Goal: Task Accomplishment & Management: Manage account settings

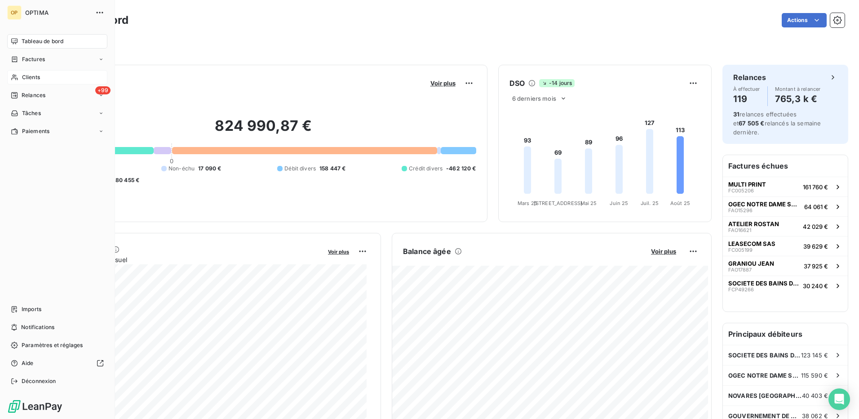
click at [27, 74] on span "Clients" at bounding box center [31, 77] width 18 height 8
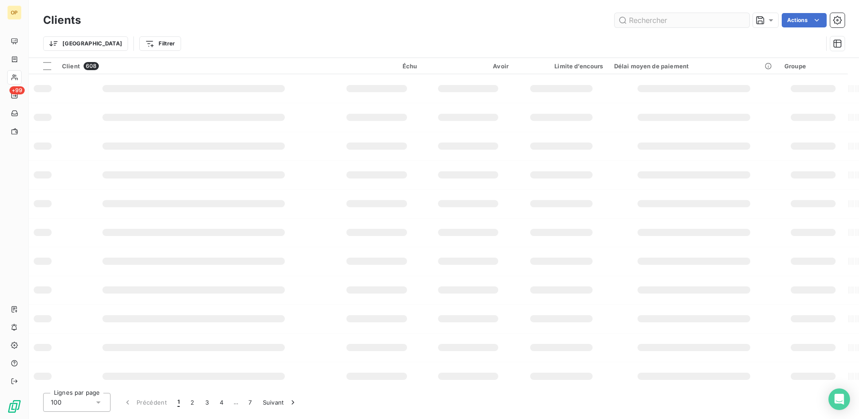
click at [685, 22] on input "text" at bounding box center [682, 20] width 135 height 14
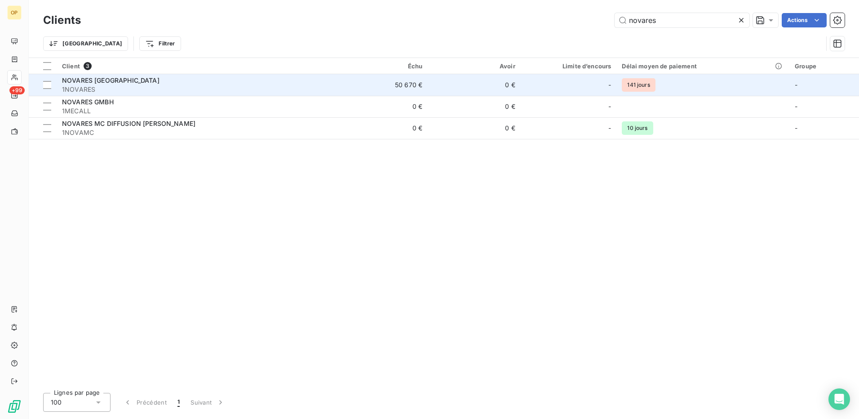
type input "novares"
click at [394, 86] on td "50 670 €" at bounding box center [381, 85] width 93 height 22
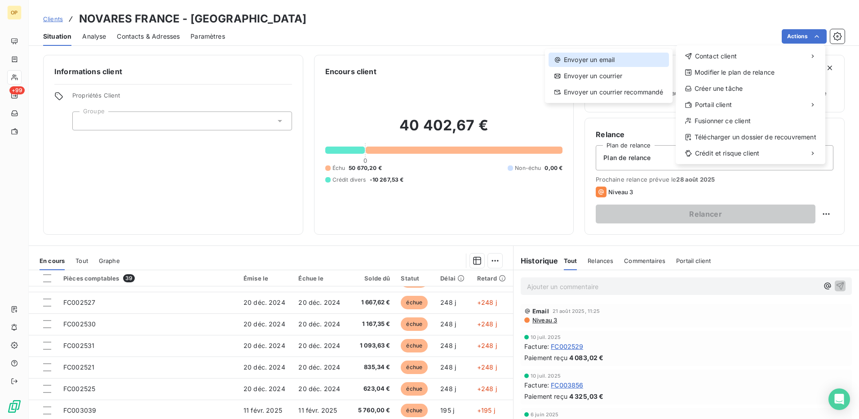
click at [613, 65] on div "Envoyer un email" at bounding box center [609, 60] width 120 height 14
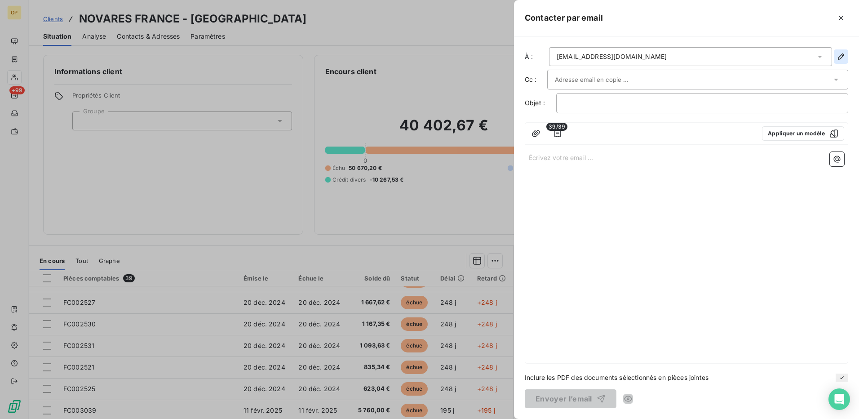
click at [839, 52] on button "button" at bounding box center [841, 56] width 14 height 14
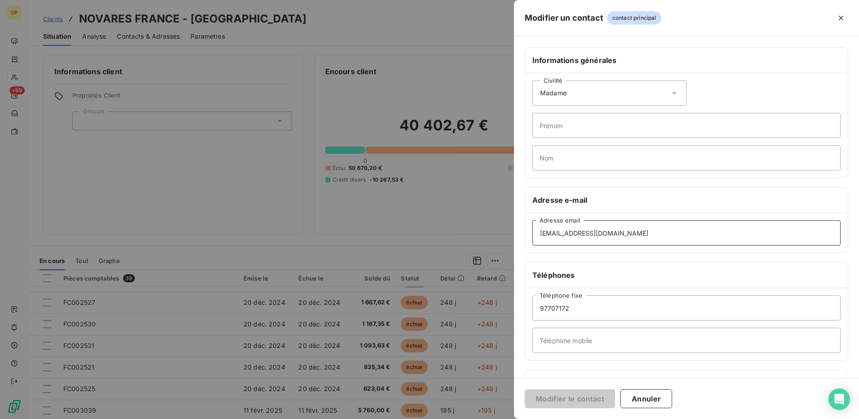
drag, startPoint x: 651, startPoint y: 235, endPoint x: 497, endPoint y: 237, distance: 154.6
click at [497, 418] on div "Modifier un contact contact principal Informations générales Civilité Madame Pr…" at bounding box center [429, 419] width 859 height 0
paste input "mmerglova"
type input "[EMAIL_ADDRESS][DOMAIN_NAME]"
click at [586, 121] on input "Prénom" at bounding box center [686, 125] width 308 height 25
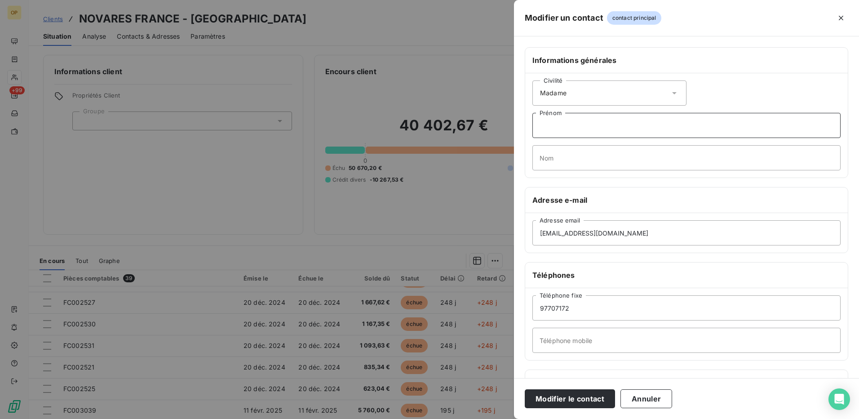
click at [581, 129] on input "Prénom" at bounding box center [686, 125] width 308 height 25
type input "[PERSON_NAME]"
click at [575, 160] on input "Nom" at bounding box center [686, 157] width 308 height 25
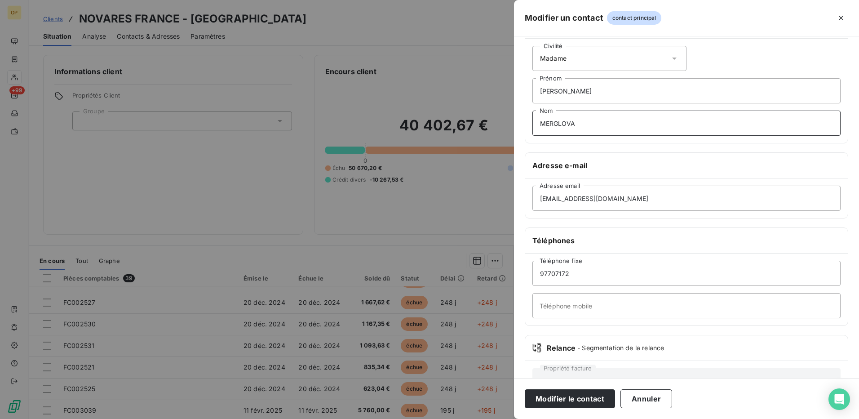
scroll to position [68, 0]
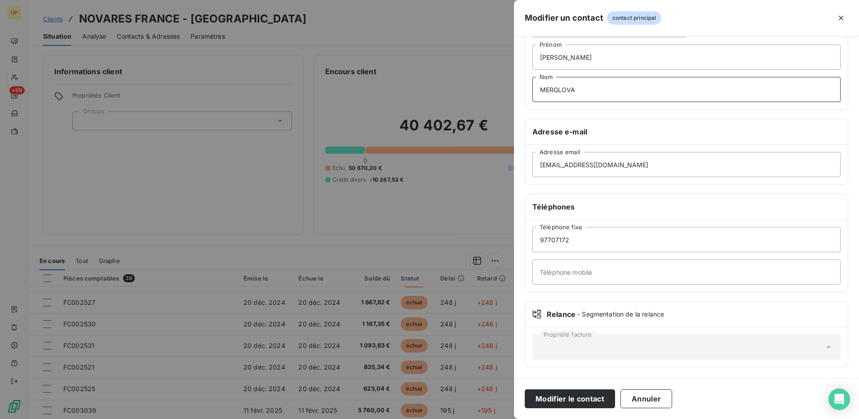
type input "MERGLOVA"
drag, startPoint x: 600, startPoint y: 244, endPoint x: 482, endPoint y: 245, distance: 117.7
click at [482, 418] on div "Modifier un contact contact principal Informations générales Civilité Madame [P…" at bounding box center [429, 419] width 859 height 0
paste input "[PHONE_NUMBER]"
type input "[PHONE_NUMBER]"
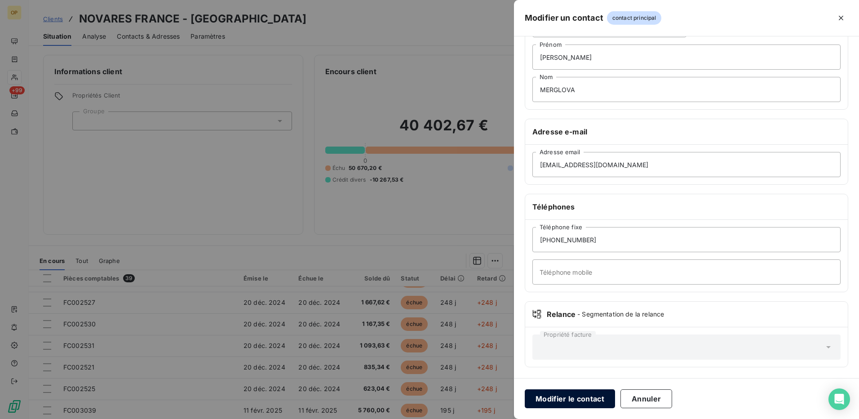
click at [562, 398] on button "Modifier le contact" at bounding box center [570, 398] width 90 height 19
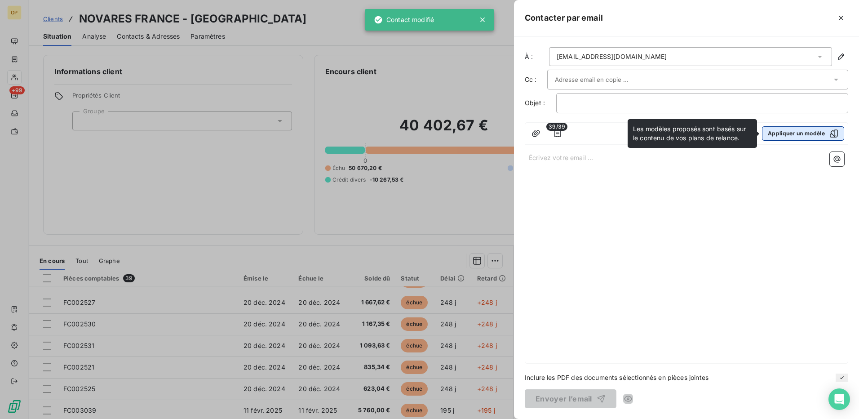
click at [800, 136] on button "Appliquer un modèle" at bounding box center [803, 133] width 82 height 14
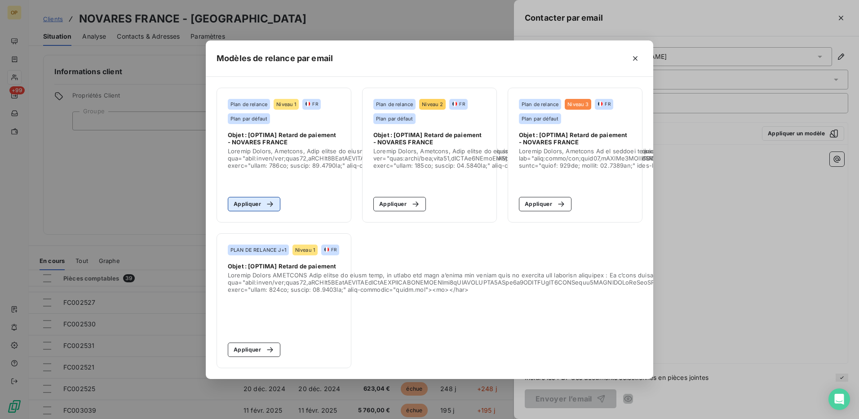
click at [262, 200] on div "button" at bounding box center [267, 203] width 13 height 9
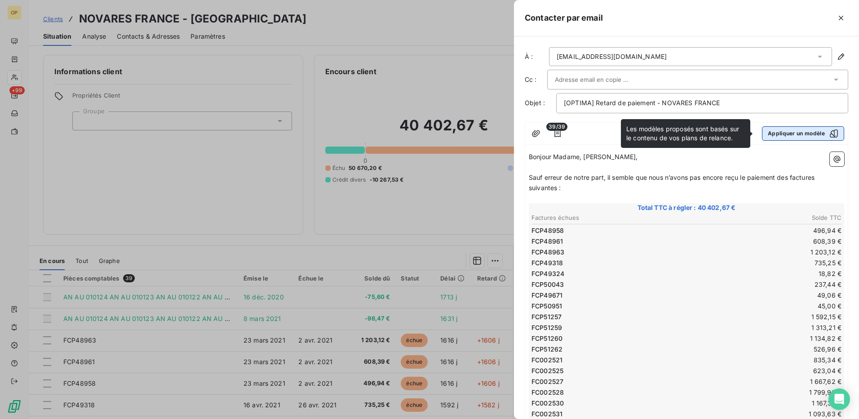
click at [805, 132] on button "Appliquer un modèle" at bounding box center [803, 133] width 82 height 14
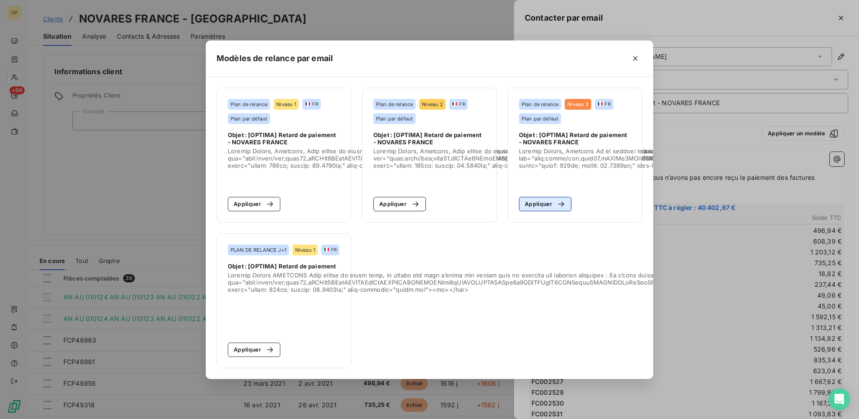
click at [556, 200] on div "button" at bounding box center [558, 203] width 13 height 9
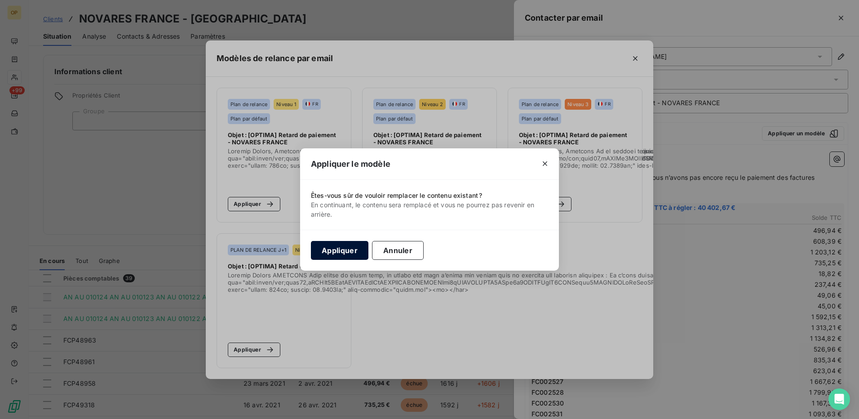
click at [328, 248] on button "Appliquer" at bounding box center [340, 250] width 58 height 19
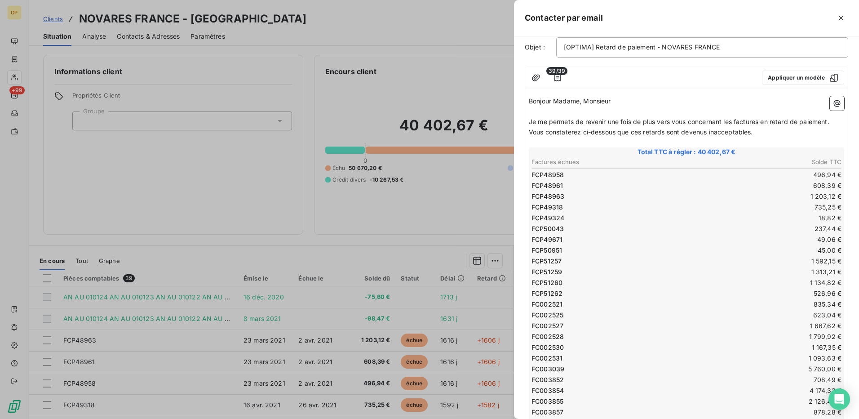
scroll to position [0, 0]
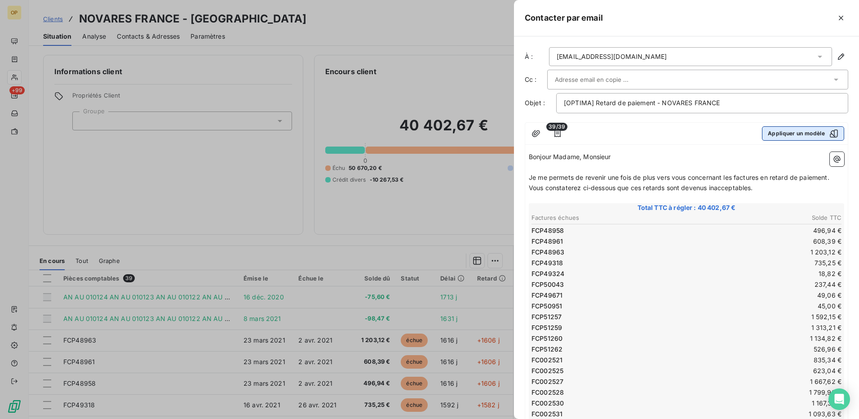
click at [792, 131] on button "Appliquer un modèle" at bounding box center [803, 133] width 82 height 14
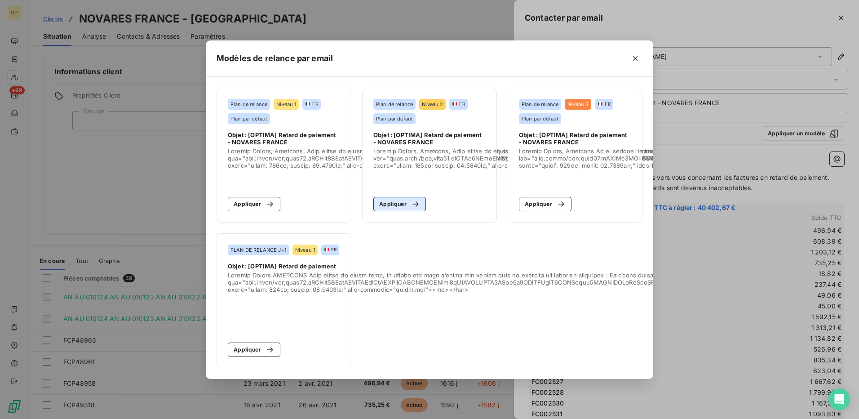
click at [409, 199] on div "button" at bounding box center [413, 203] width 13 height 9
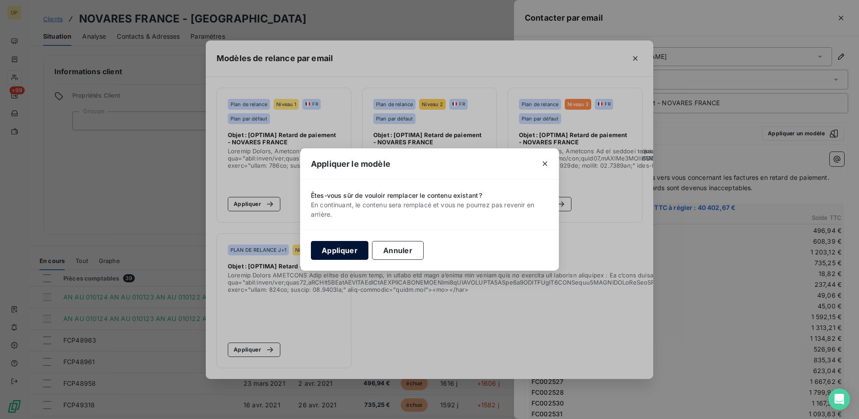
click at [330, 245] on button "Appliquer" at bounding box center [340, 250] width 58 height 19
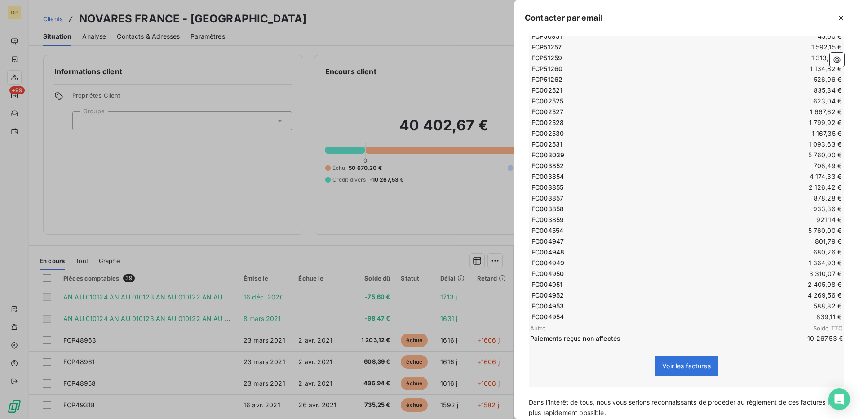
scroll to position [429, 0]
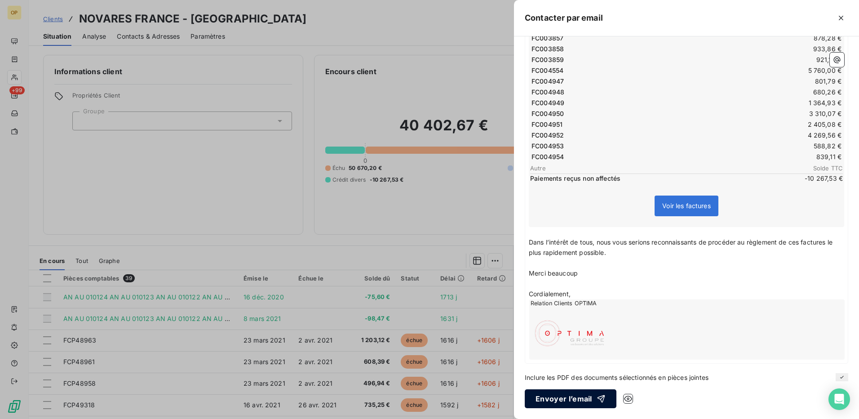
click at [589, 395] on button "Envoyer l’email" at bounding box center [571, 398] width 92 height 19
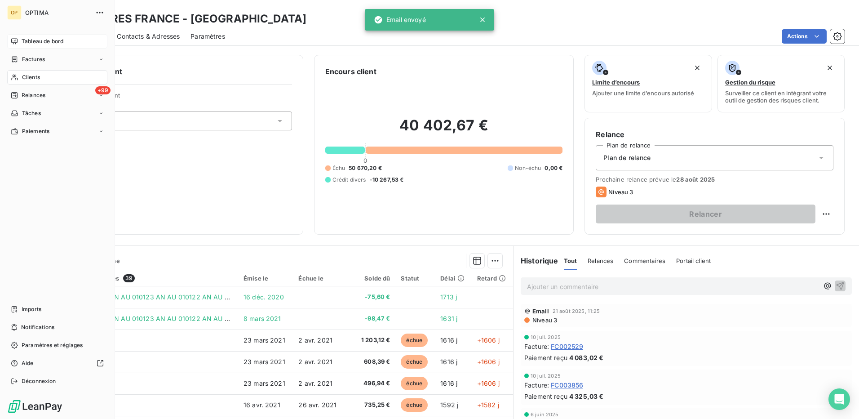
click at [37, 37] on div "Tableau de bord" at bounding box center [57, 41] width 100 height 14
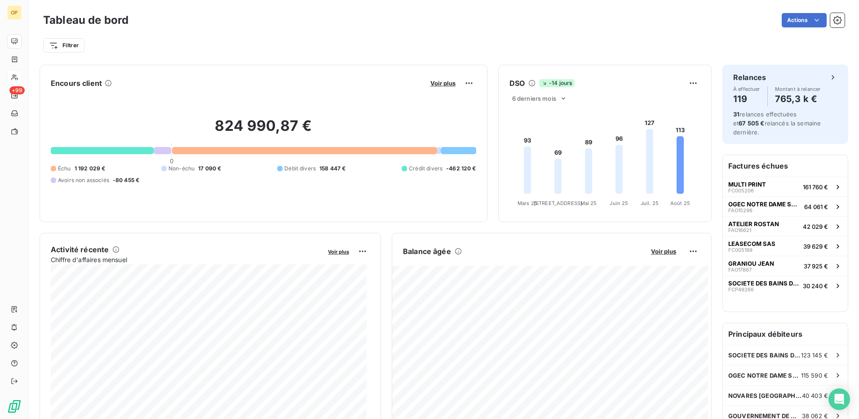
click at [316, 35] on div "Filtrer" at bounding box center [443, 42] width 801 height 24
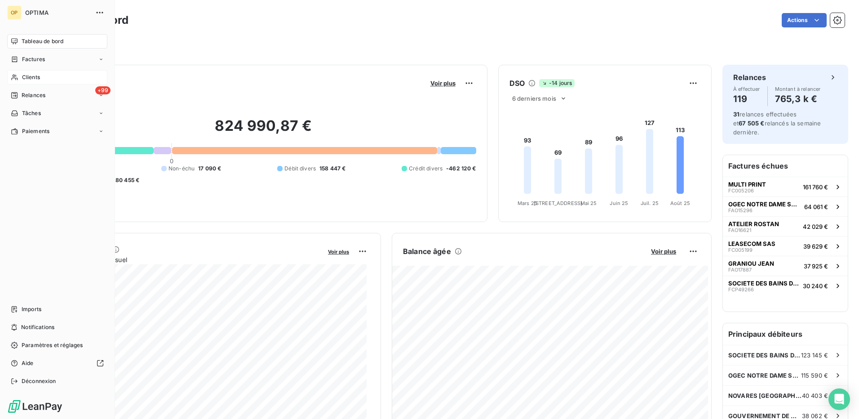
click at [47, 74] on div "Clients" at bounding box center [57, 77] width 100 height 14
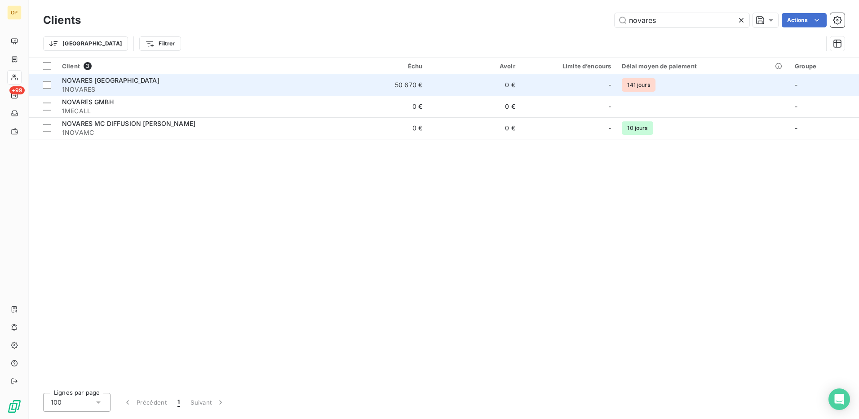
click at [281, 89] on span "1NOVARES" at bounding box center [196, 89] width 268 height 9
